Goal: Find specific page/section: Find specific page/section

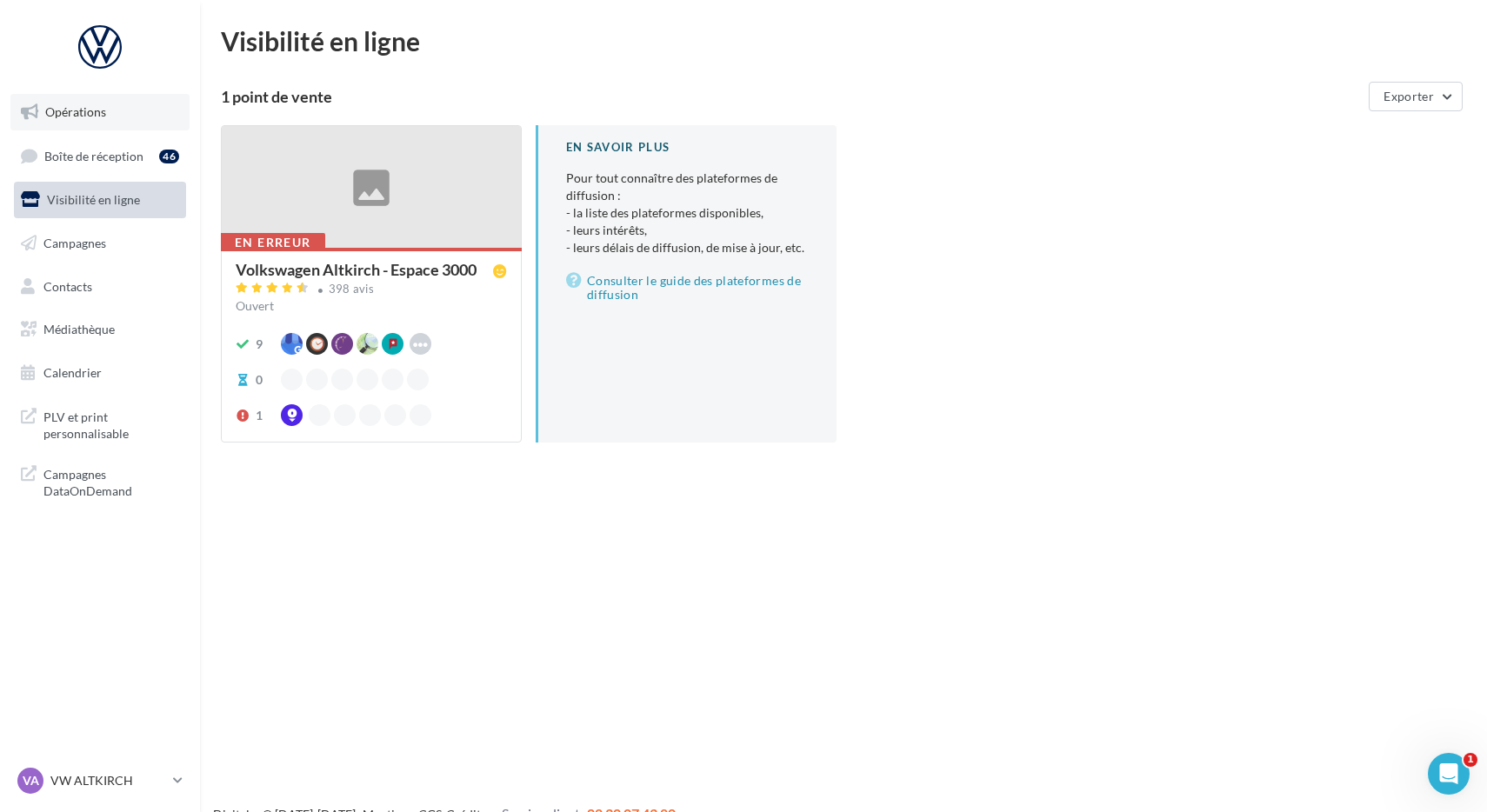
click at [80, 113] on span "Opérations" at bounding box center [75, 111] width 61 height 15
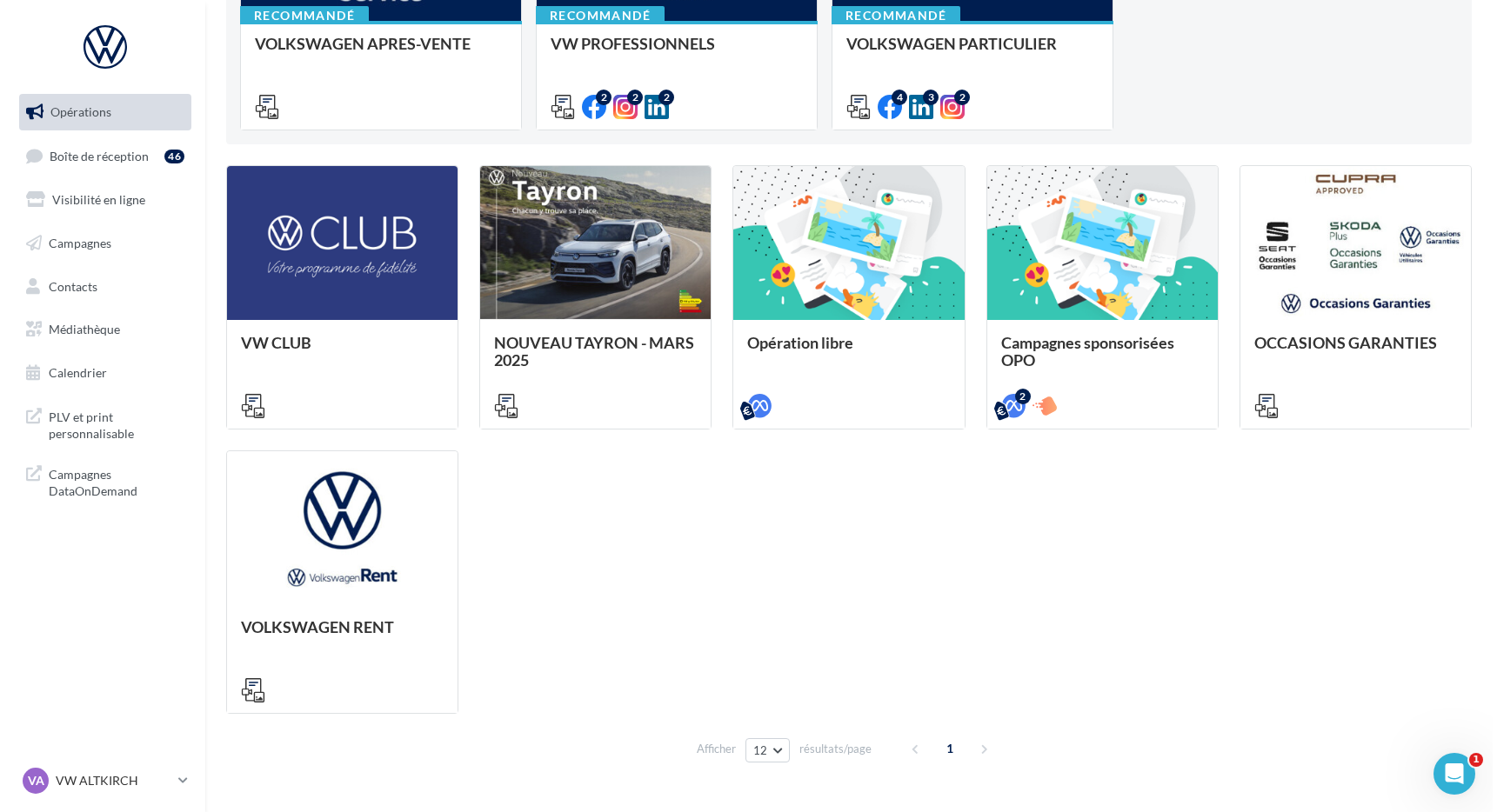
scroll to position [372, 0]
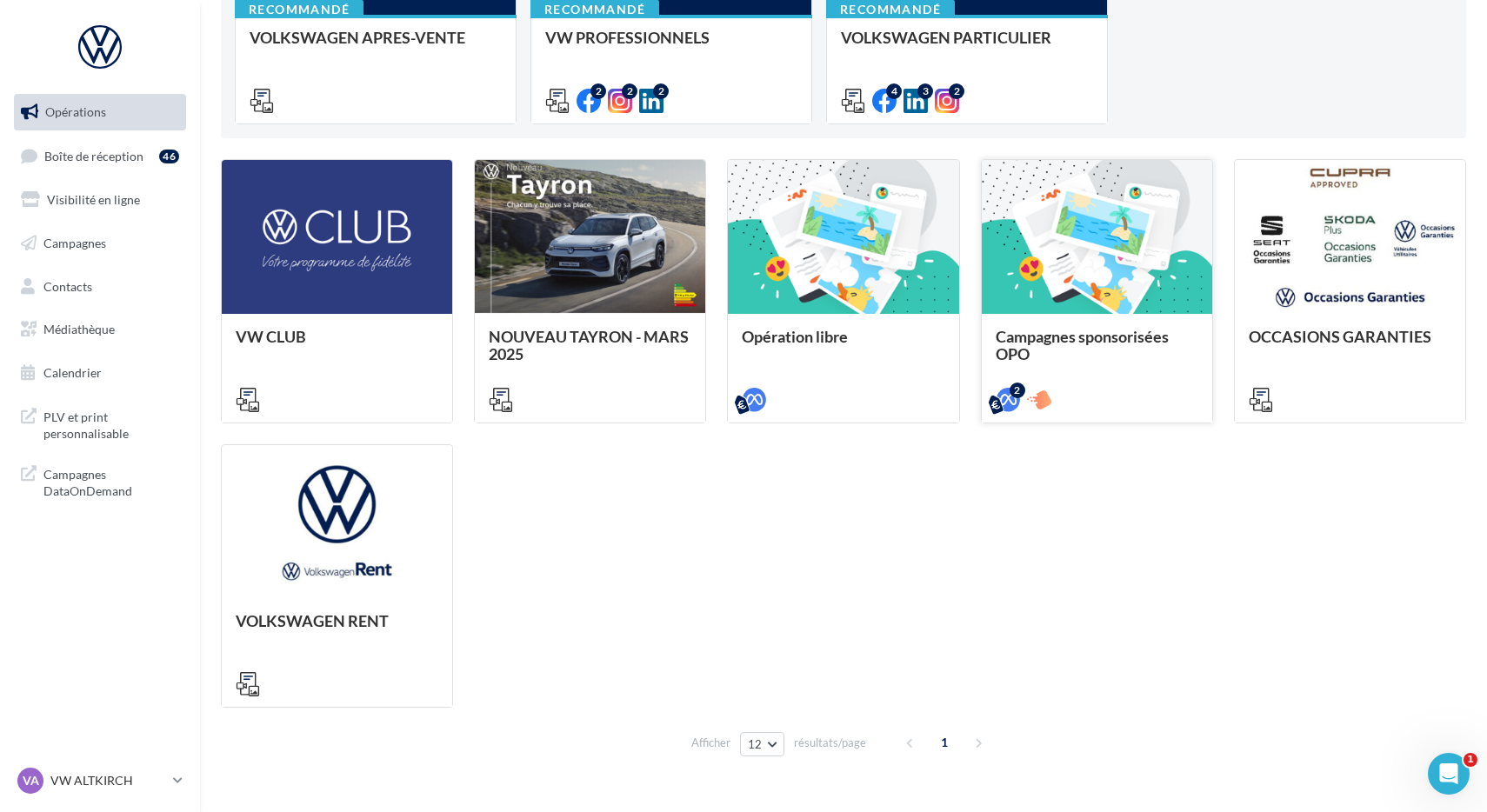
click at [1081, 312] on div at bounding box center [1096, 237] width 230 height 155
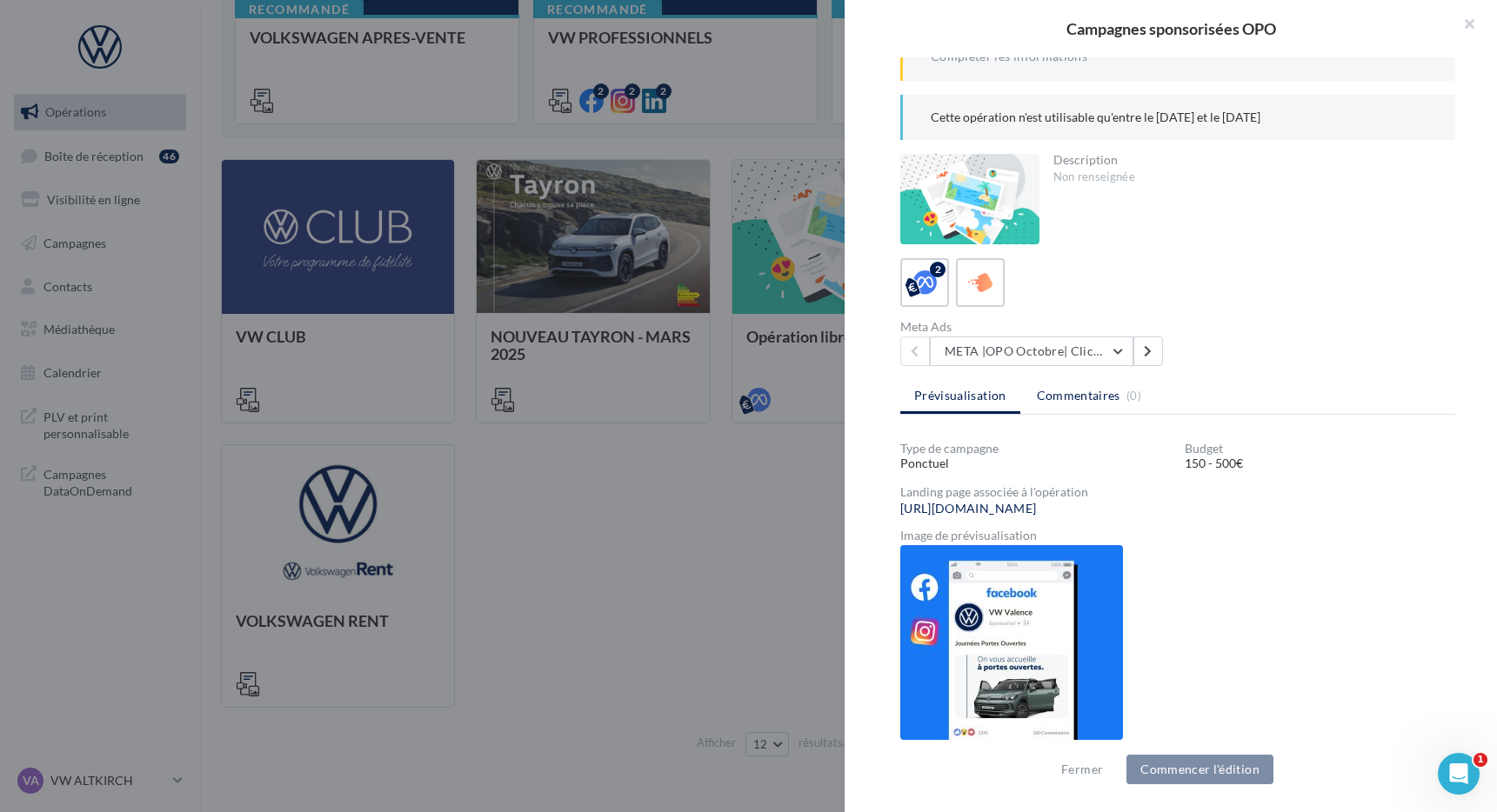
scroll to position [319, 0]
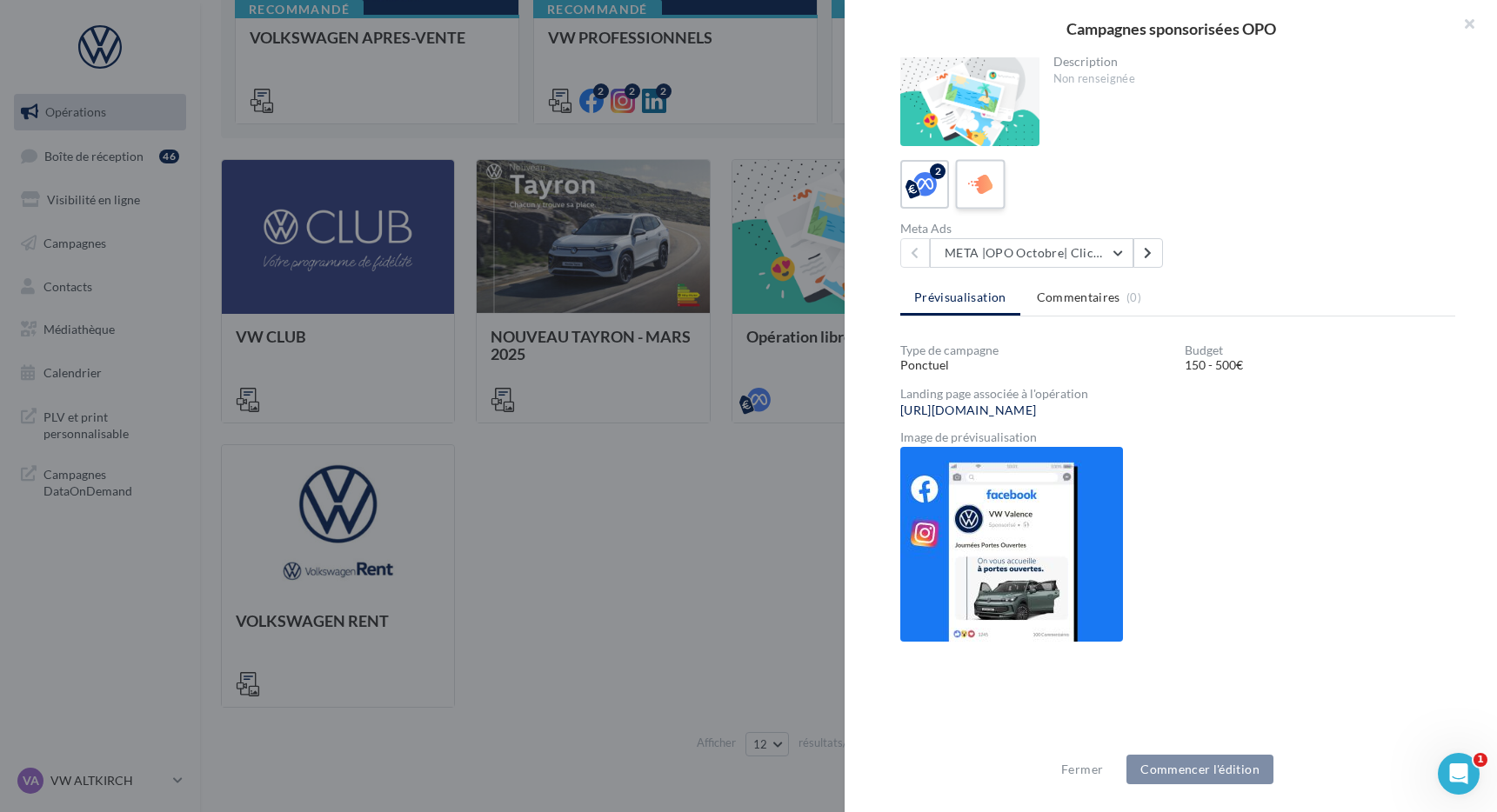
click at [989, 191] on icon at bounding box center [980, 184] width 25 height 25
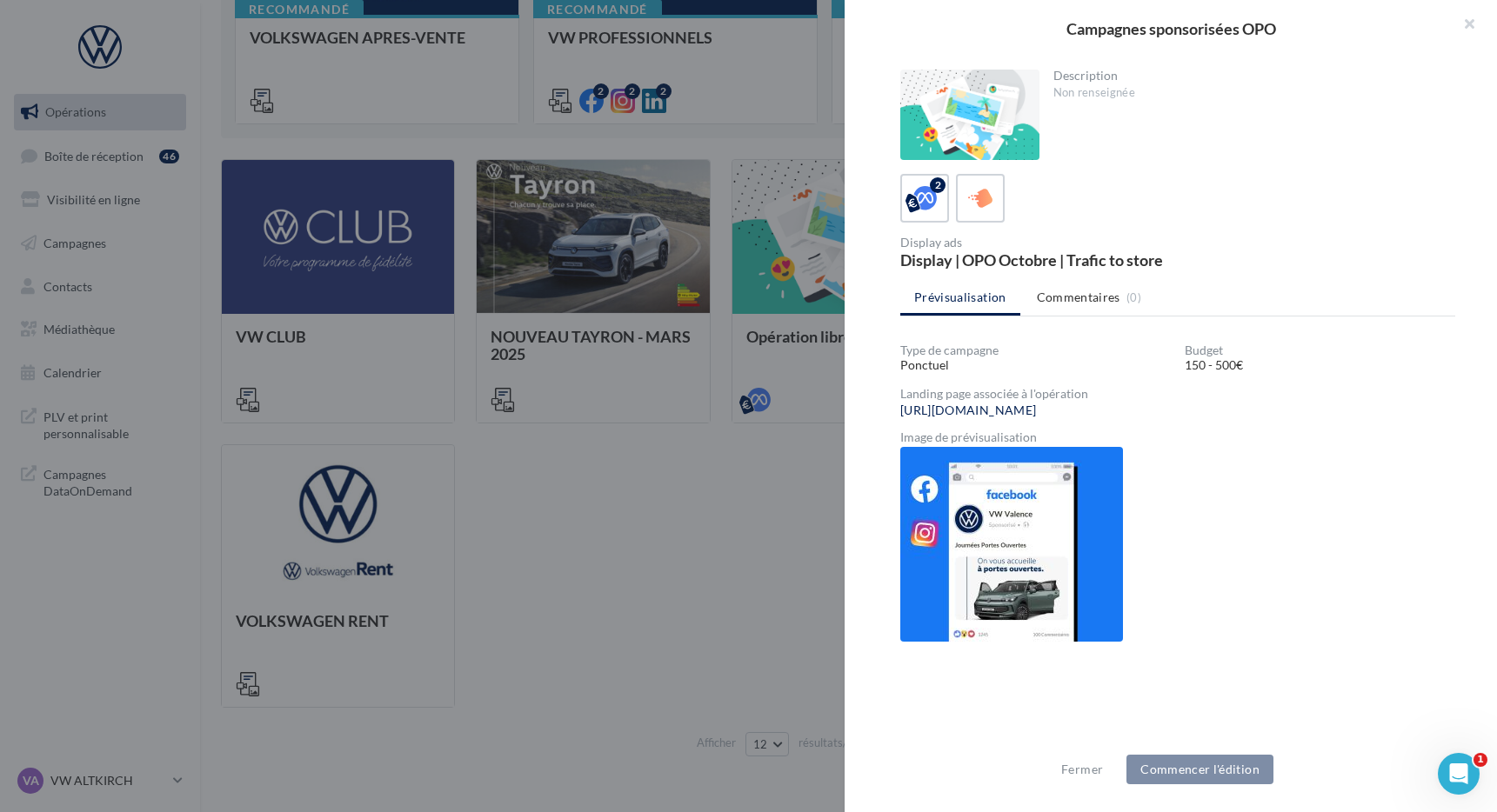
scroll to position [198, 0]
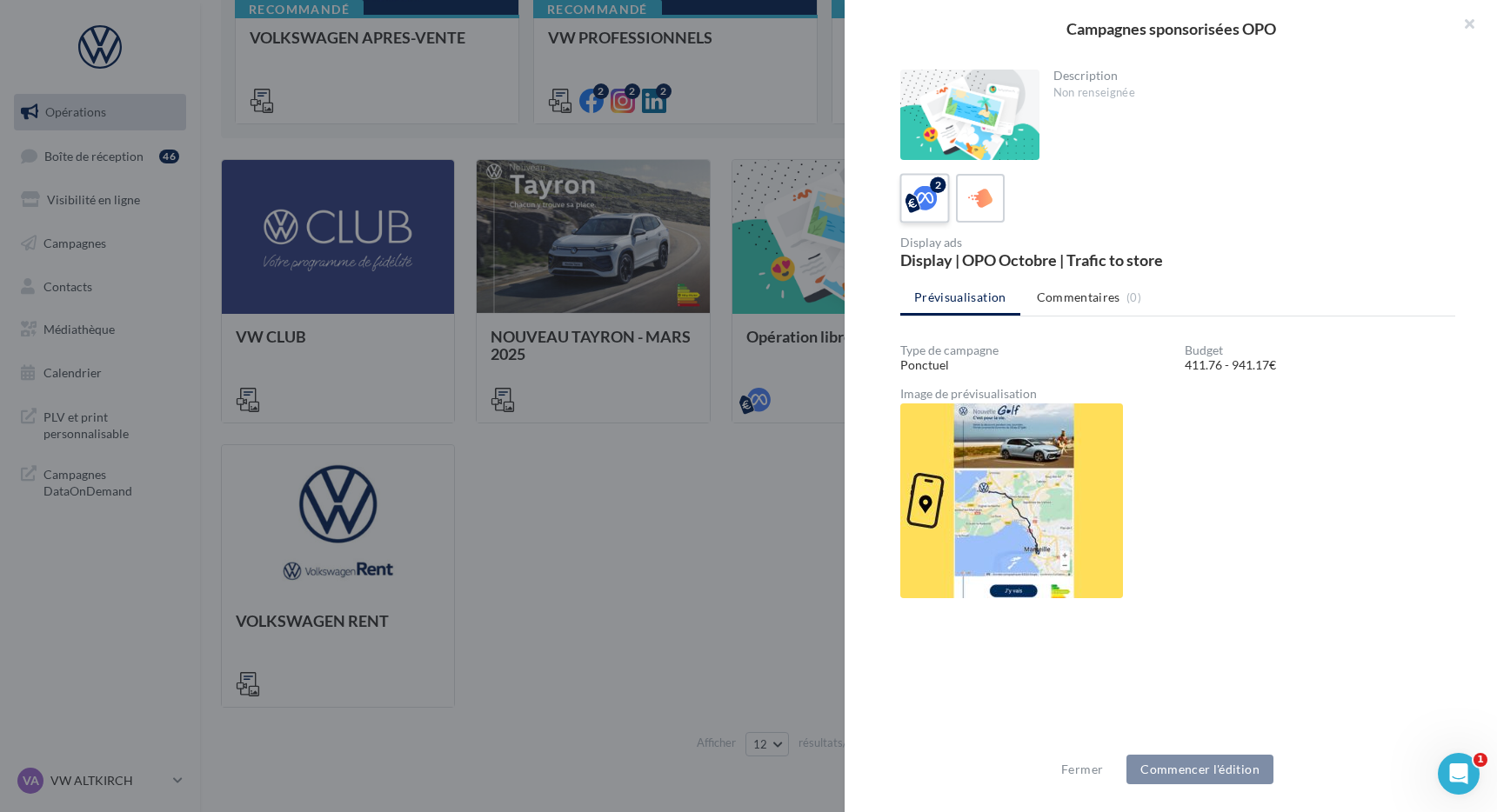
click at [912, 188] on icon at bounding box center [925, 198] width 25 height 25
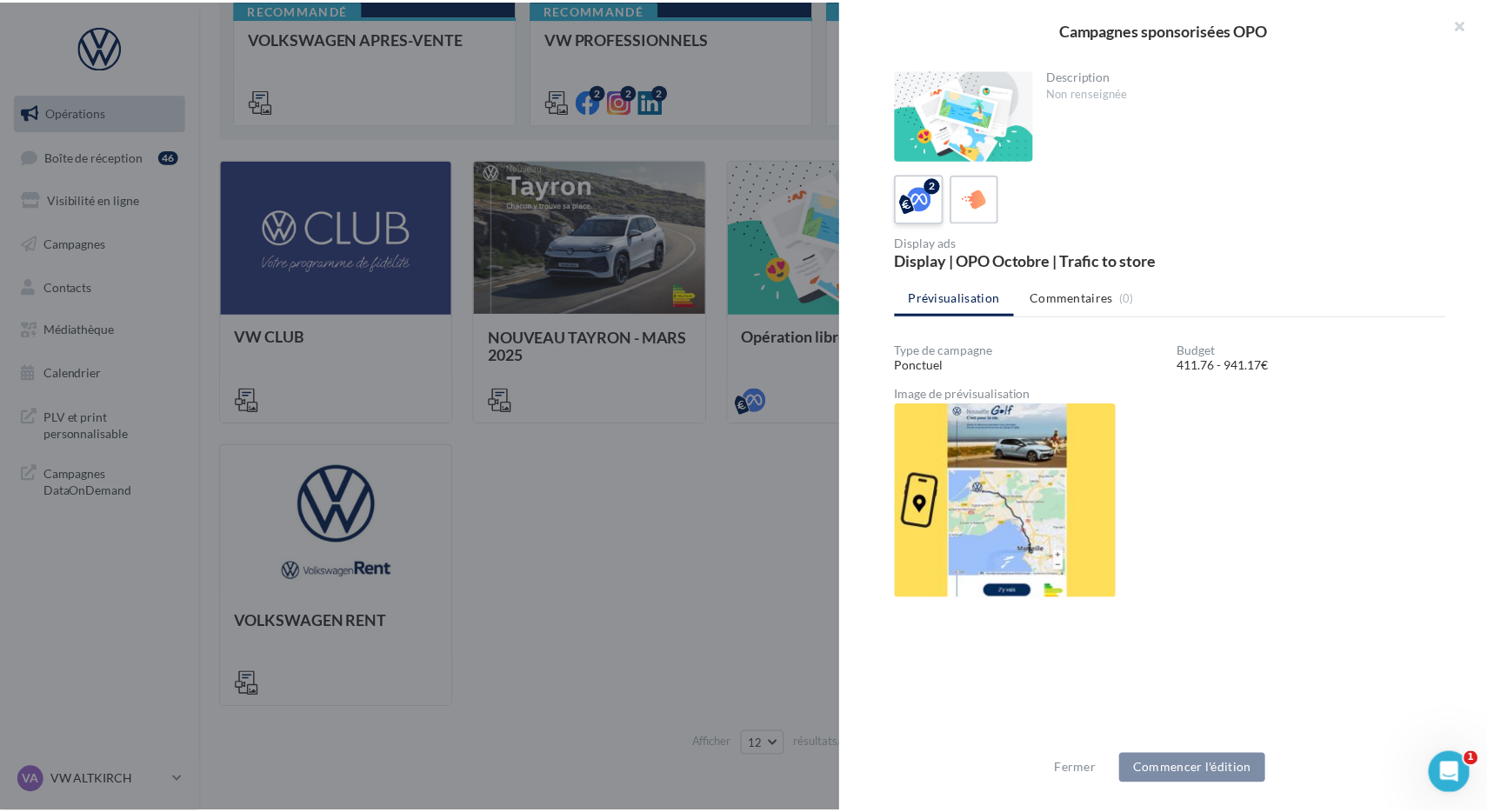
scroll to position [319, 0]
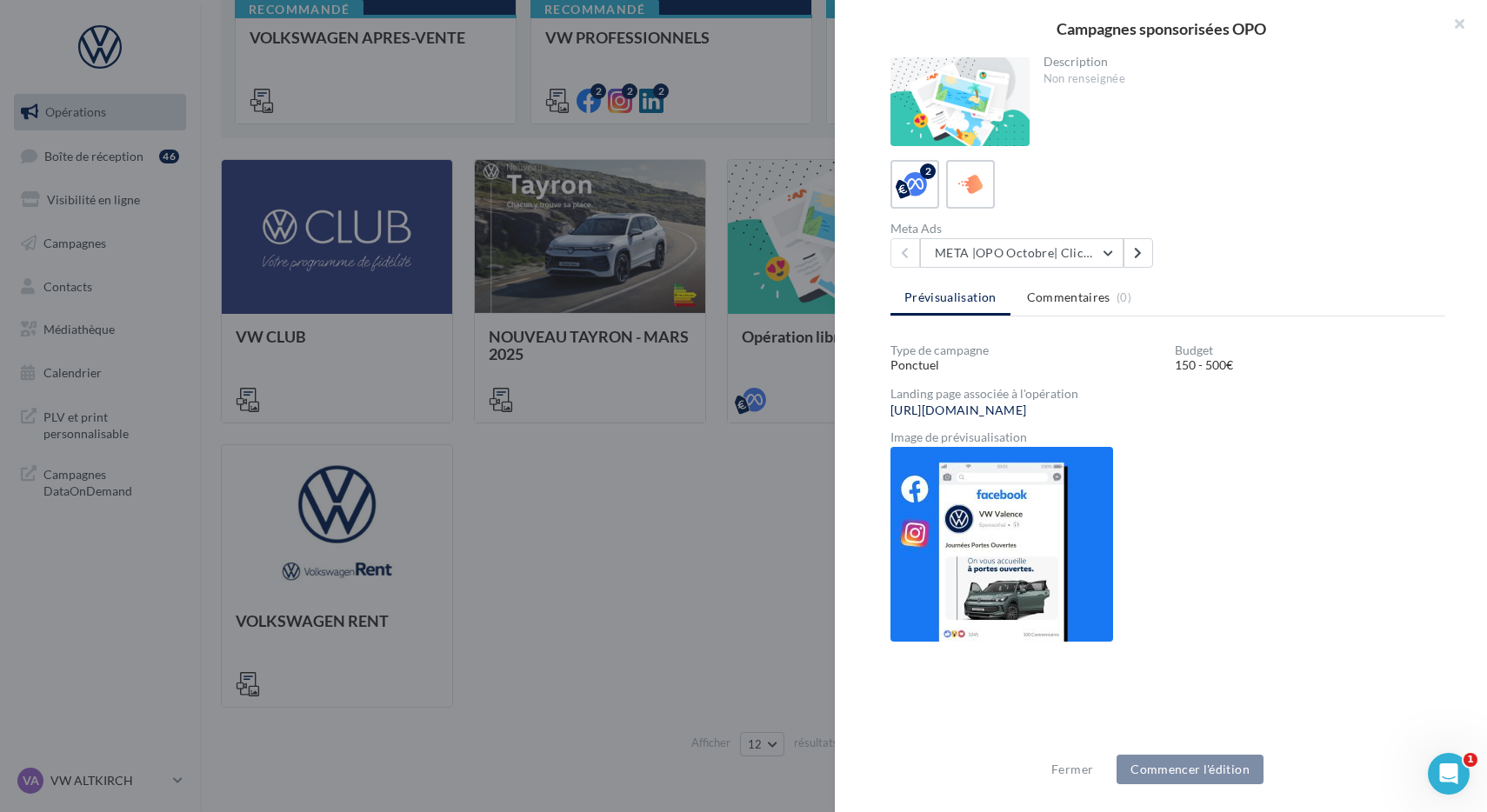
click at [607, 777] on div "Campagnes sponsorisées OPO Compte Publicitaire Meta Manquant Votre compte Meta …" at bounding box center [843, 777] width 1245 height 0
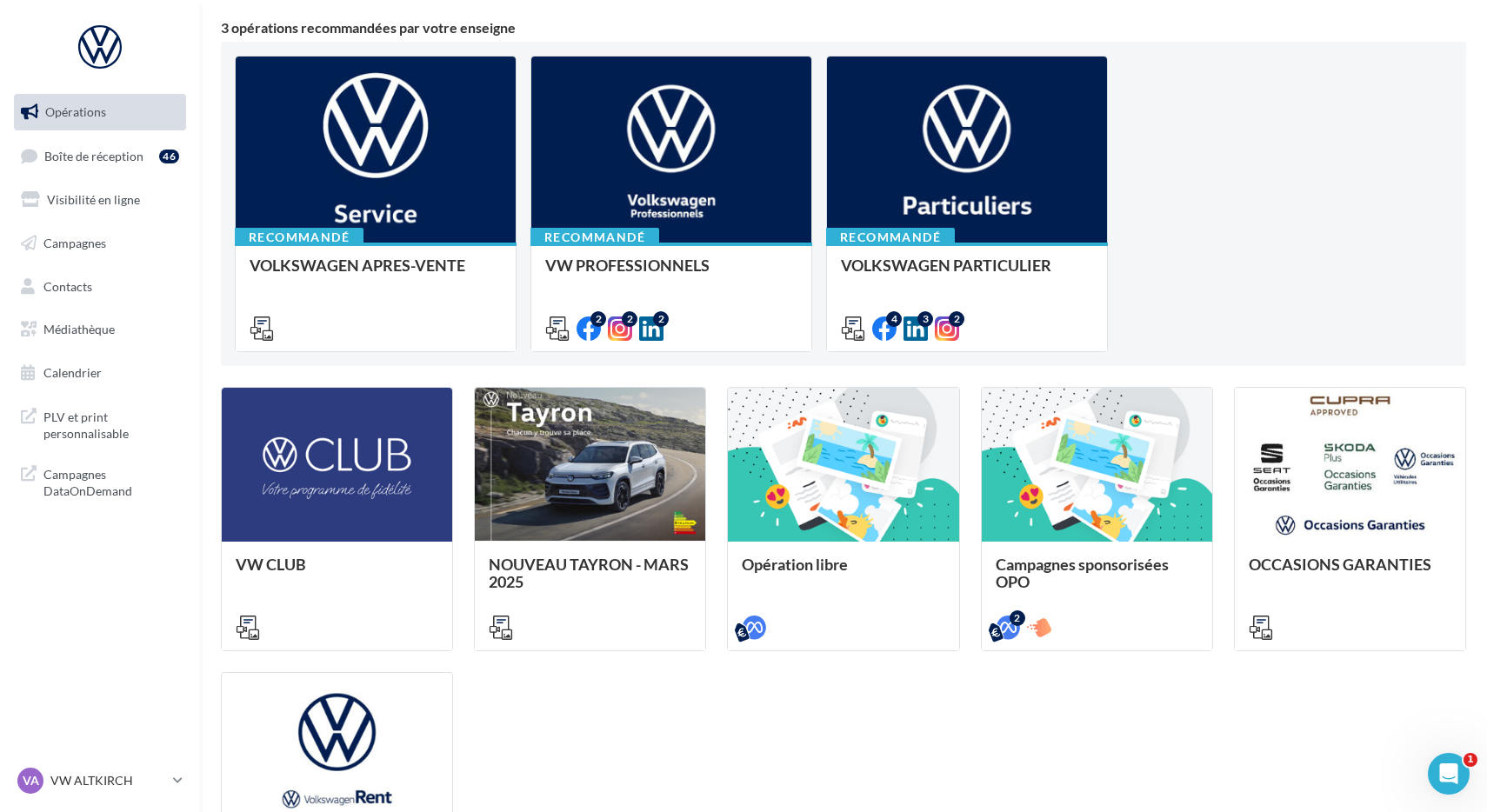
scroll to position [0, 0]
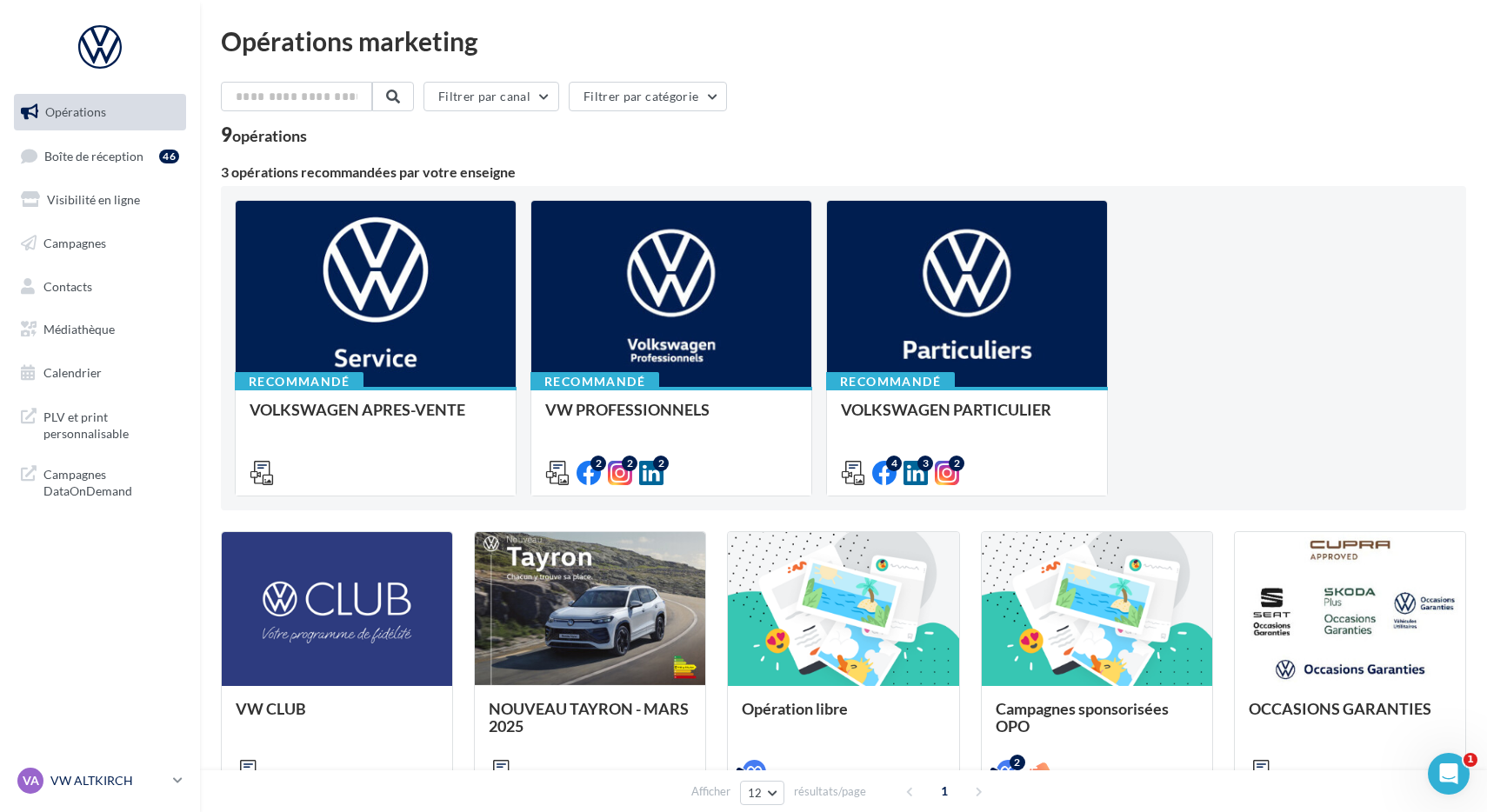
click at [112, 780] on p "VW ALTKIRCH" at bounding box center [108, 781] width 115 height 18
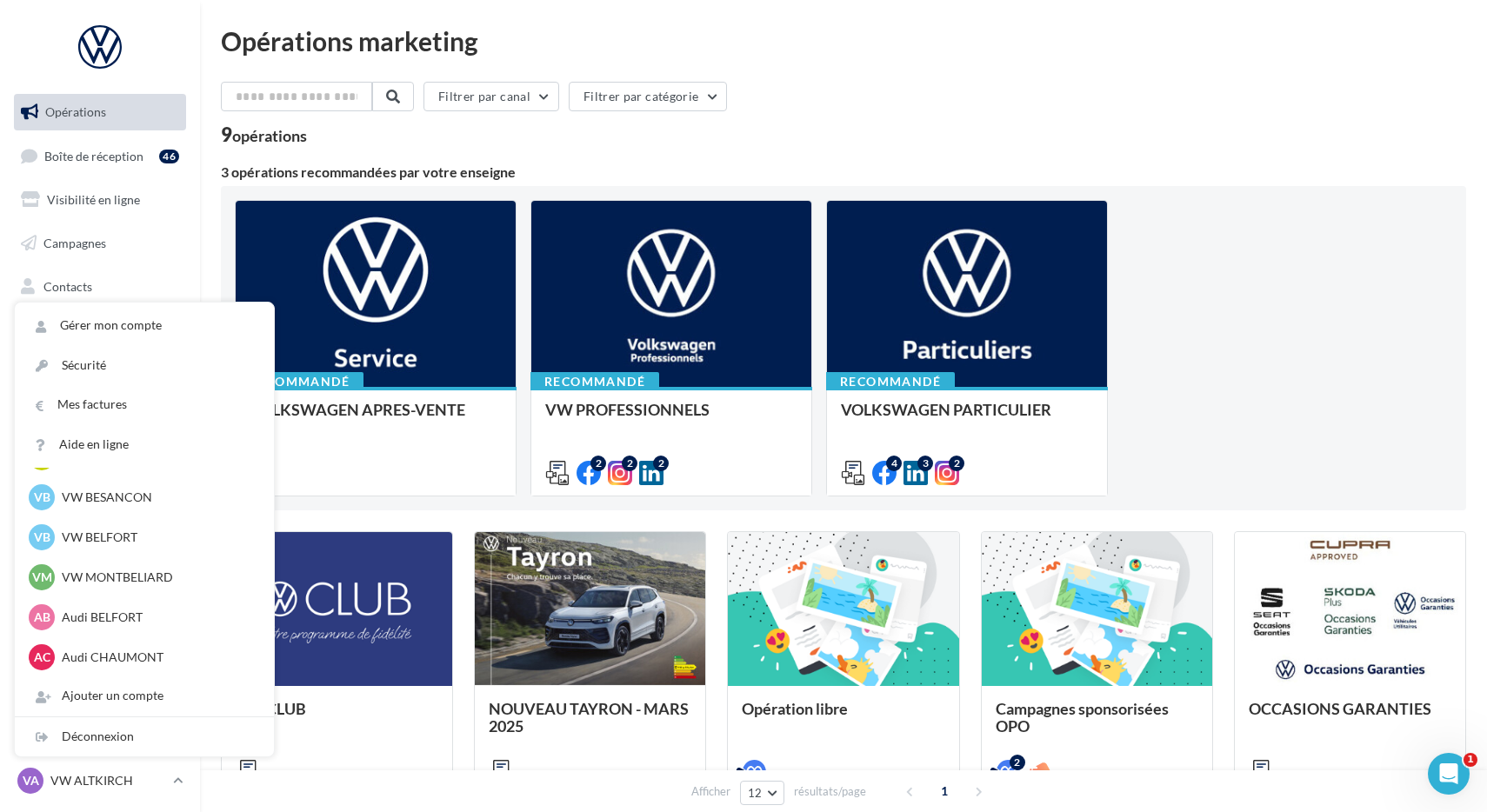
scroll to position [821, 0]
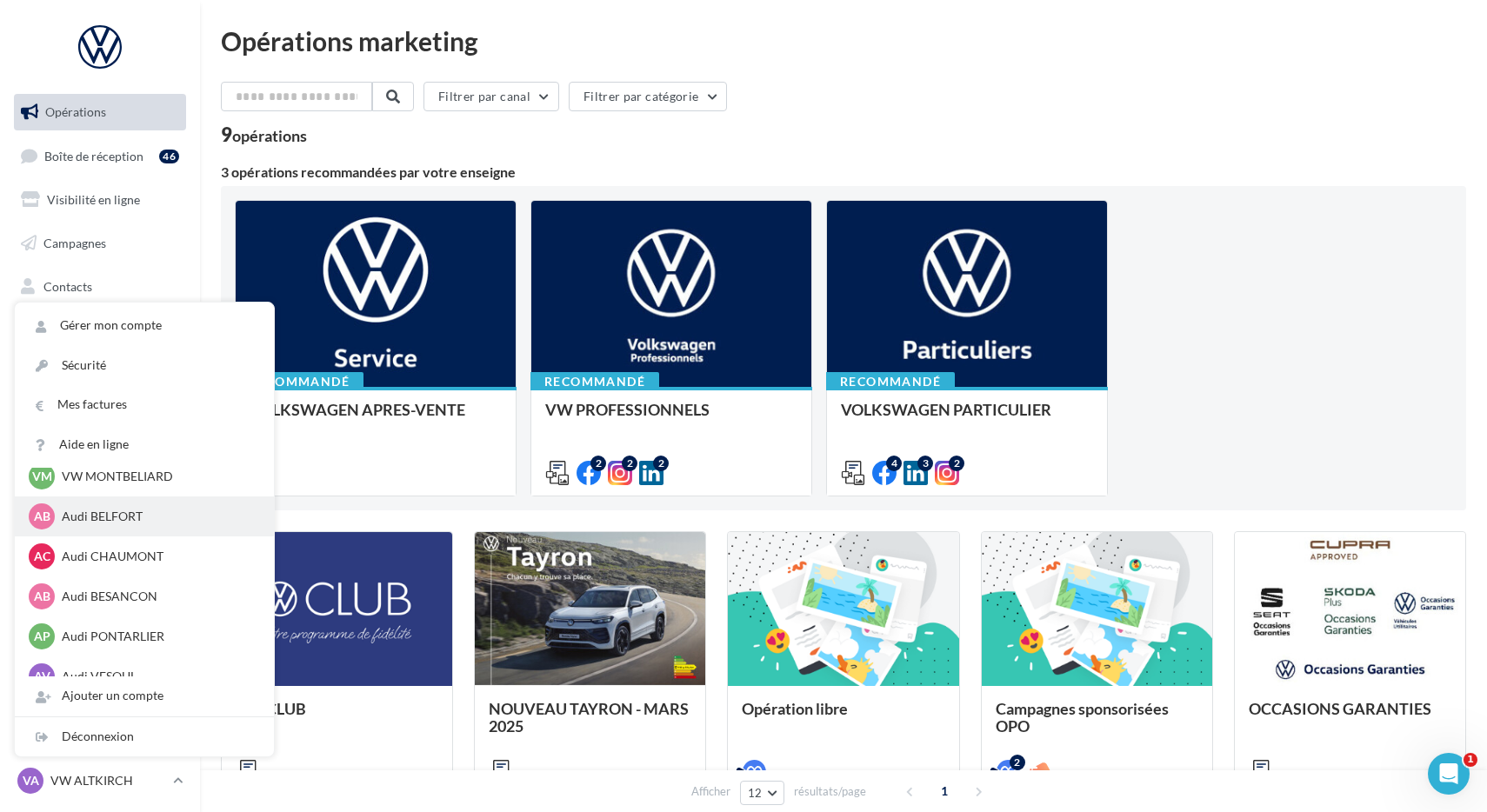
click at [139, 528] on div "AB Audi BELFORT audi-belf-rob" at bounding box center [144, 516] width 259 height 40
click at [139, 520] on p "Audi BELFORT" at bounding box center [157, 516] width 191 height 18
